Goal: Task Accomplishment & Management: Manage account settings

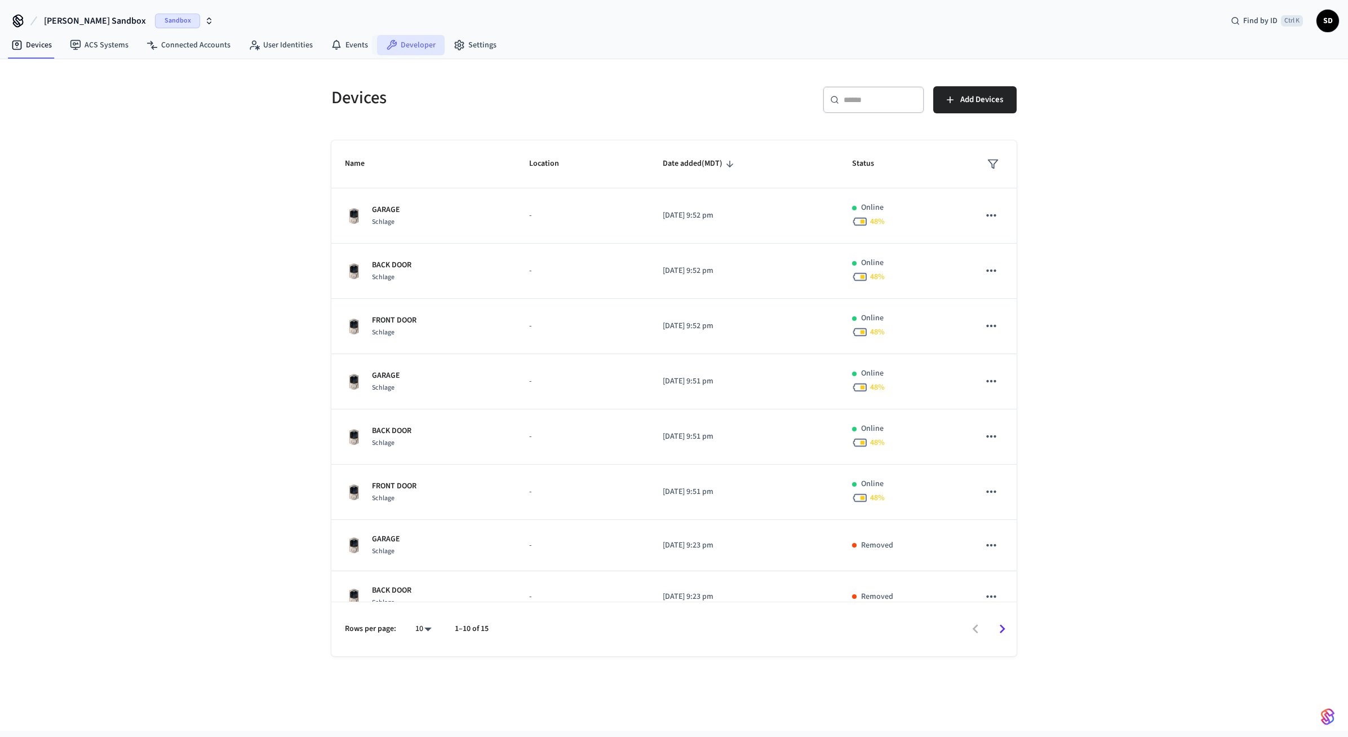
click at [398, 47] on link "Developer" at bounding box center [411, 45] width 68 height 20
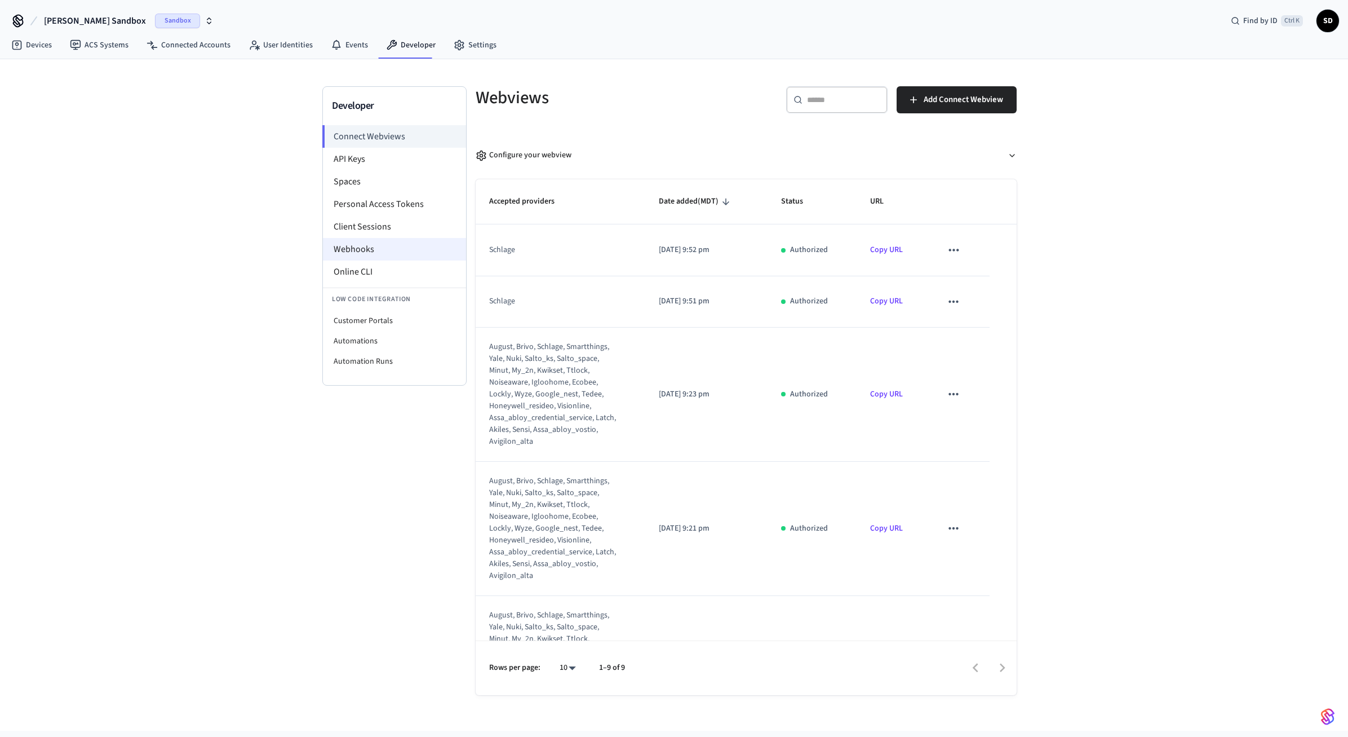
click at [383, 246] on li "Webhooks" at bounding box center [394, 249] width 143 height 23
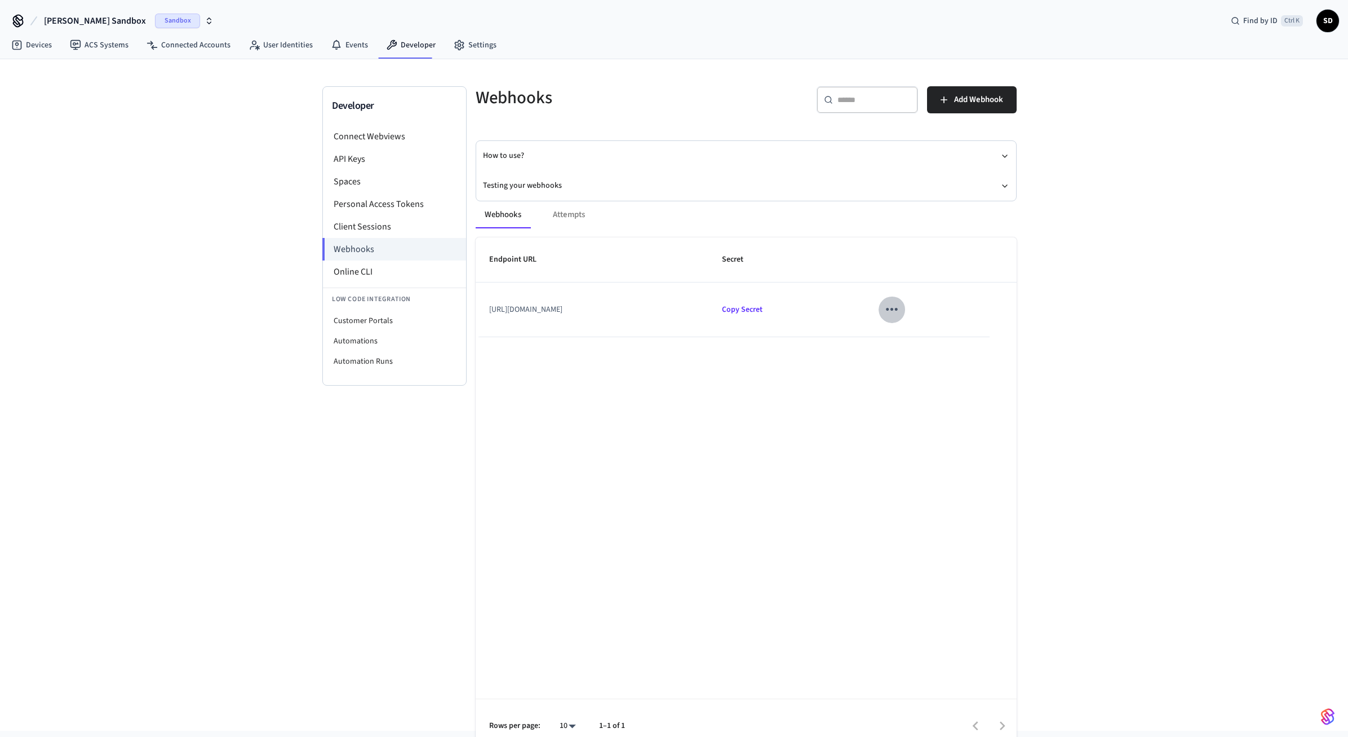
click at [901, 308] on icon "sticky table" at bounding box center [891, 308] width 17 height 17
click at [944, 334] on li "Edit" at bounding box center [941, 342] width 54 height 30
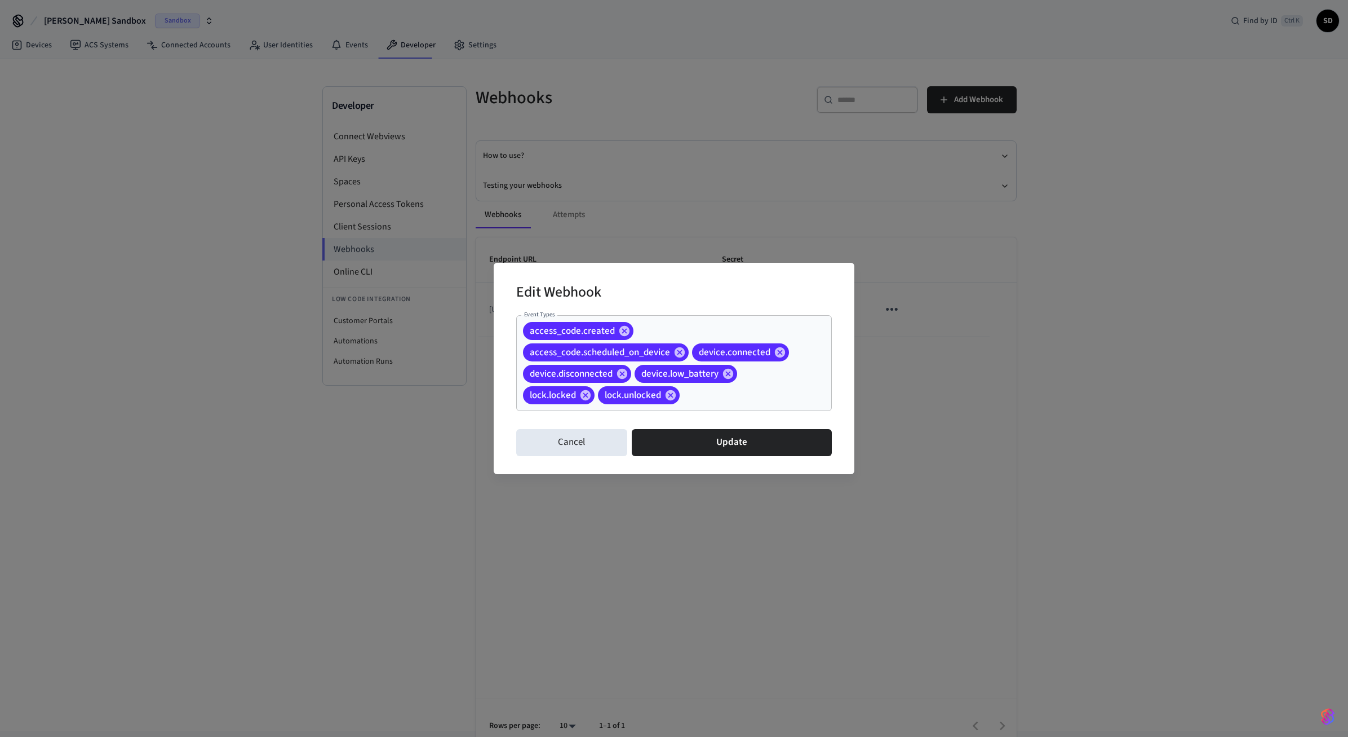
click at [1115, 400] on div "Edit Webhook Event Types access_code.created access_code.scheduled_on_device de…" at bounding box center [674, 368] width 1348 height 737
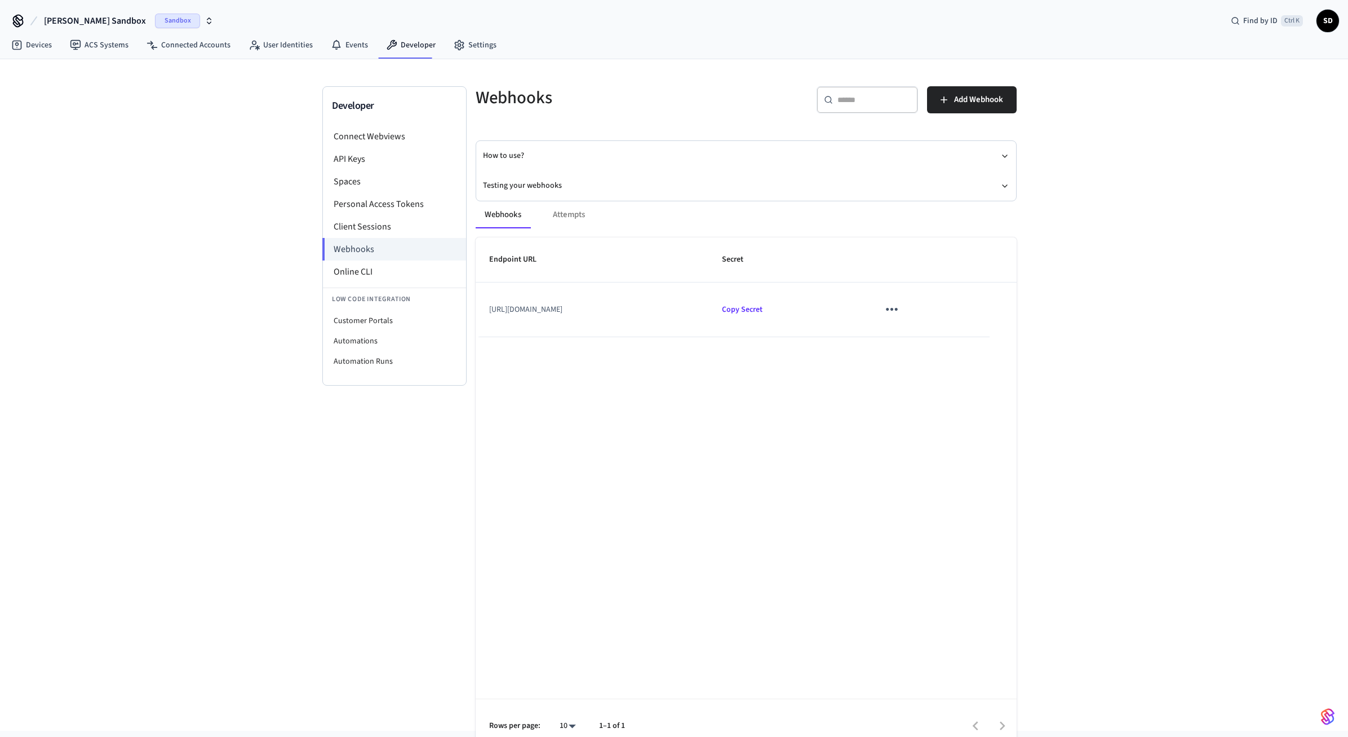
click at [577, 309] on td "[URL][DOMAIN_NAME]" at bounding box center [592, 309] width 233 height 54
click at [588, 308] on td "[URL][DOMAIN_NAME]" at bounding box center [592, 309] width 233 height 54
drag, startPoint x: 616, startPoint y: 306, endPoint x: 477, endPoint y: 305, distance: 138.7
click at [477, 305] on td "[URL][DOMAIN_NAME]" at bounding box center [592, 309] width 233 height 54
click at [575, 313] on td "[URL][DOMAIN_NAME]" at bounding box center [592, 309] width 233 height 54
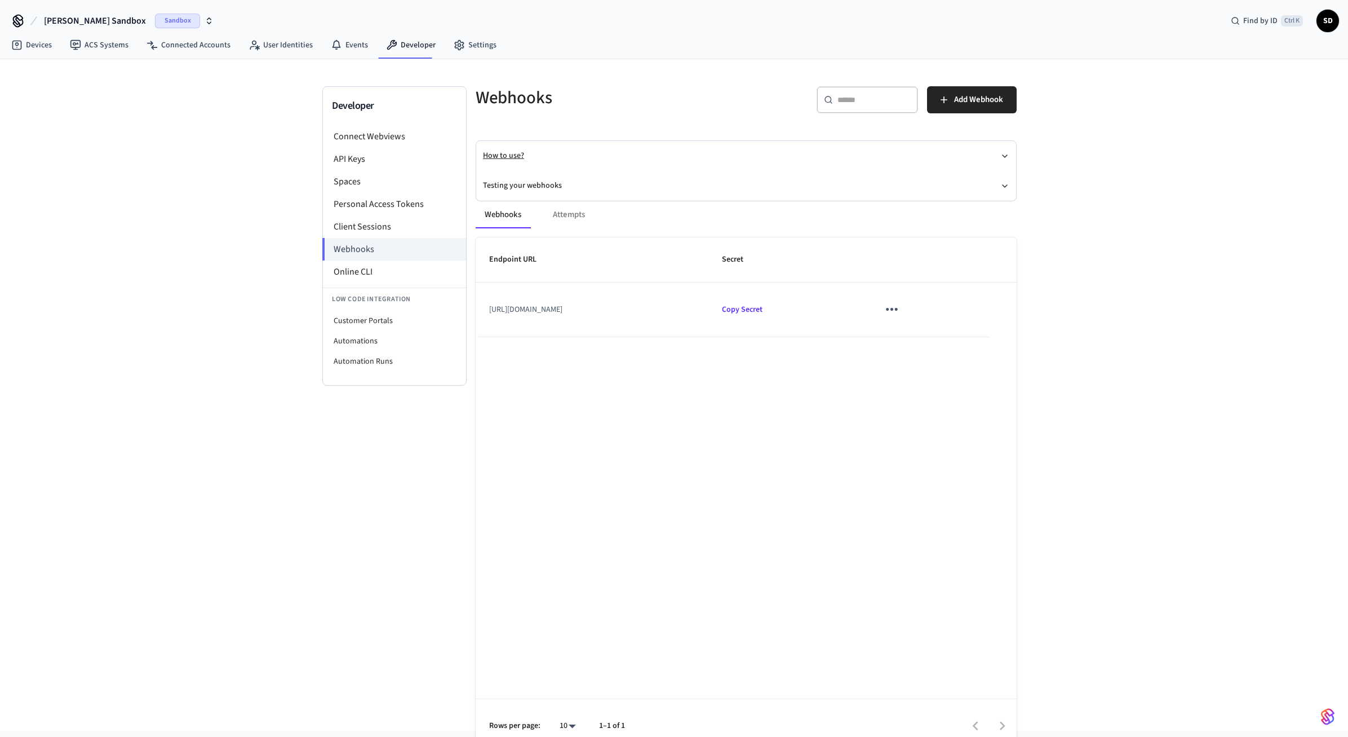
click at [517, 147] on button "How to use?" at bounding box center [746, 156] width 526 height 30
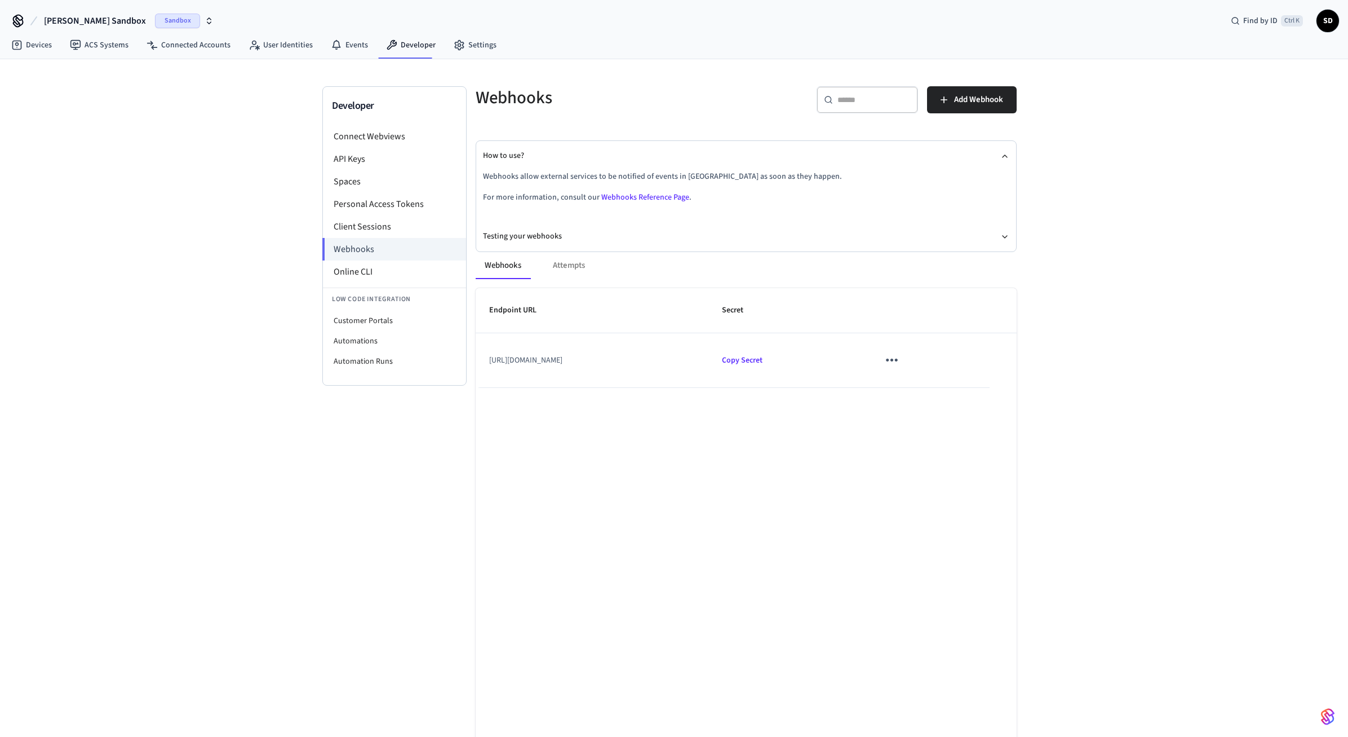
click at [631, 197] on link "Webhooks Reference Page" at bounding box center [645, 197] width 88 height 11
